Goal: Information Seeking & Learning: Learn about a topic

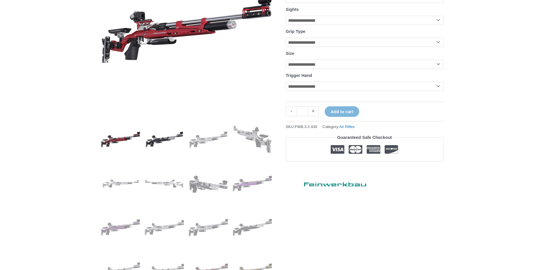
scroll to position [143, 0]
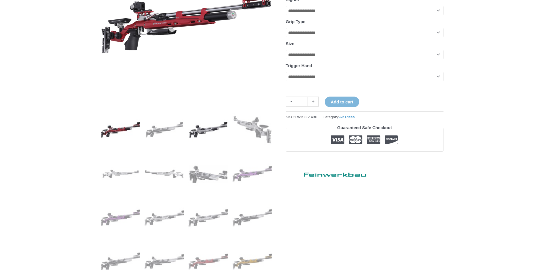
click at [212, 128] on img at bounding box center [208, 130] width 40 height 40
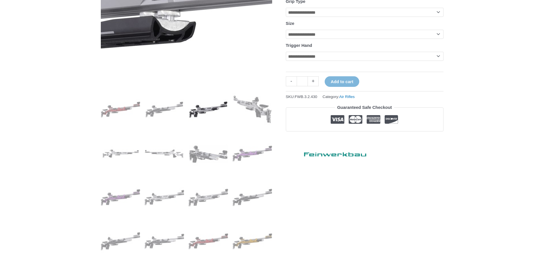
scroll to position [171, 0]
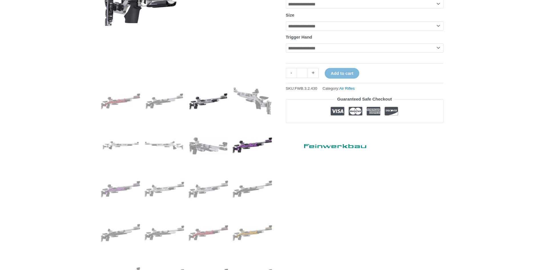
click at [248, 143] on img at bounding box center [252, 145] width 40 height 40
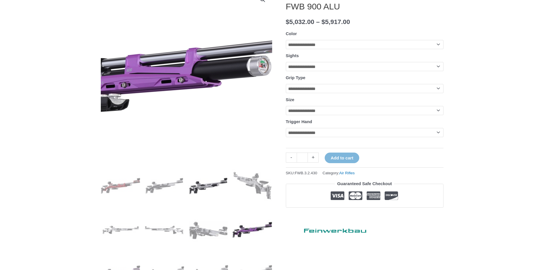
scroll to position [143, 0]
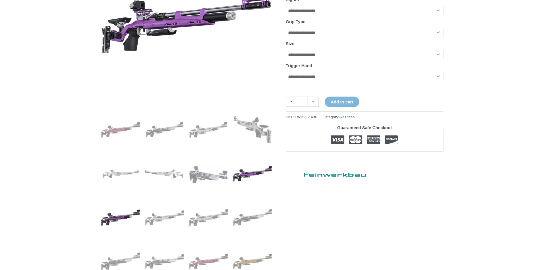
click at [125, 217] on img at bounding box center [121, 218] width 40 height 40
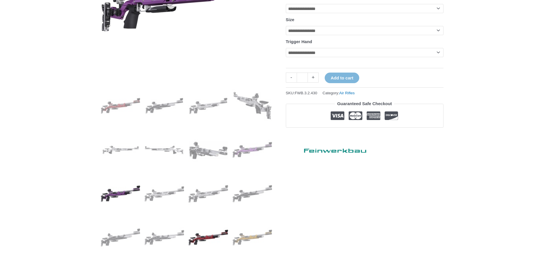
scroll to position [200, 0]
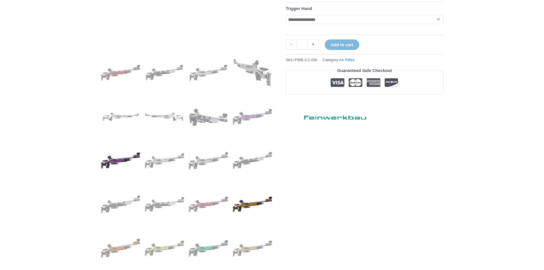
click at [238, 206] on img at bounding box center [252, 204] width 40 height 40
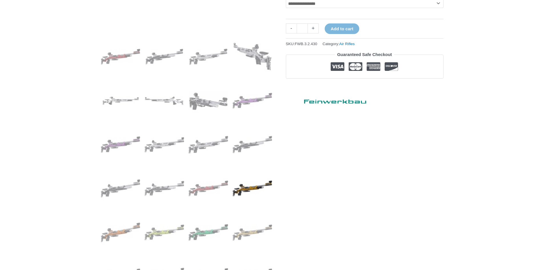
scroll to position [228, 0]
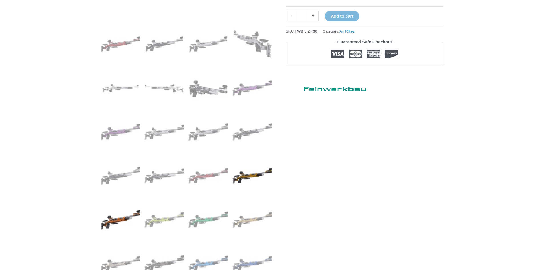
click at [118, 221] on img at bounding box center [121, 220] width 40 height 40
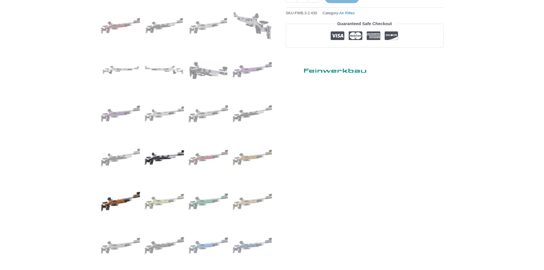
scroll to position [257, 0]
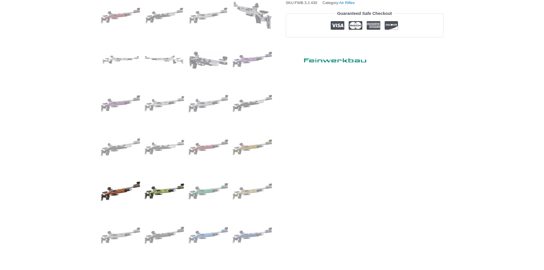
click at [161, 193] on img at bounding box center [164, 191] width 40 height 40
click at [201, 190] on img at bounding box center [208, 191] width 40 height 40
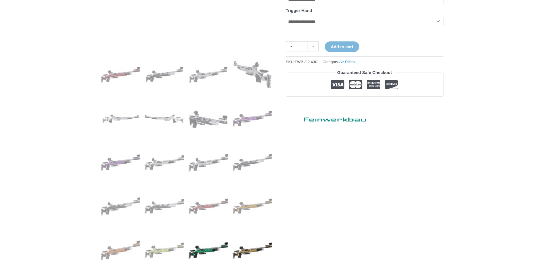
scroll to position [200, 0]
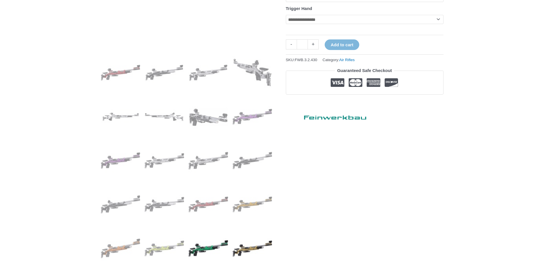
click at [249, 250] on img at bounding box center [252, 248] width 40 height 40
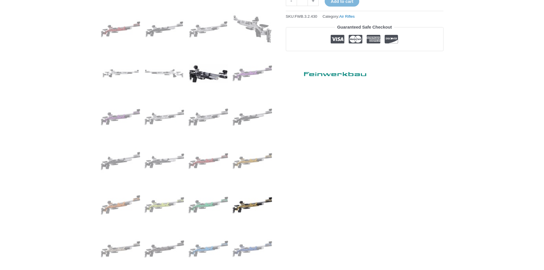
scroll to position [257, 0]
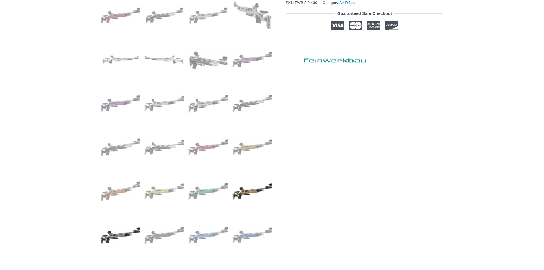
click at [120, 234] on img at bounding box center [121, 235] width 40 height 40
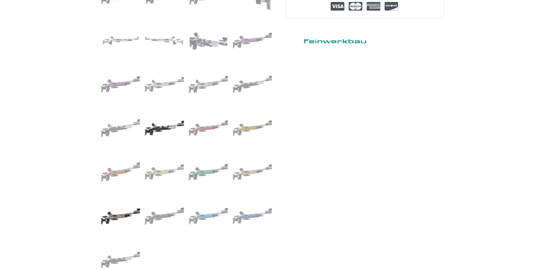
scroll to position [285, 0]
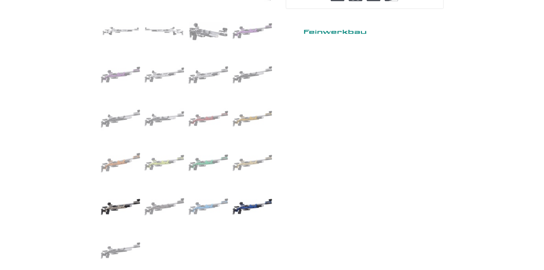
click at [253, 207] on img at bounding box center [252, 207] width 40 height 40
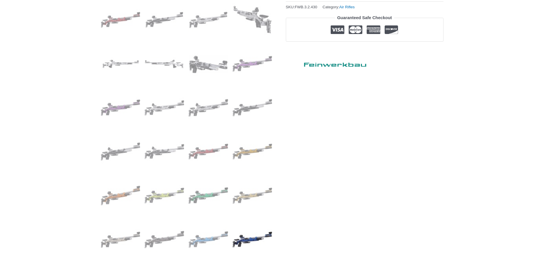
scroll to position [257, 0]
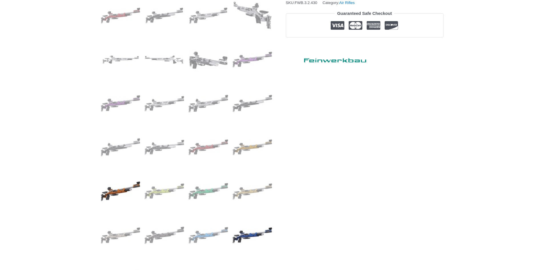
click at [120, 191] on img at bounding box center [121, 191] width 40 height 40
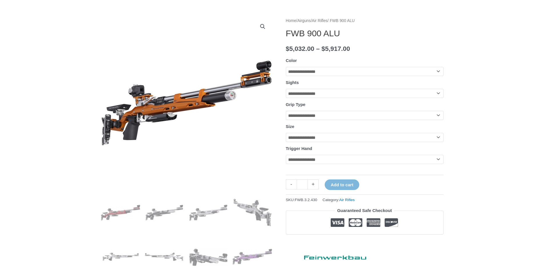
scroll to position [57, 0]
